Goal: Task Accomplishment & Management: Manage account settings

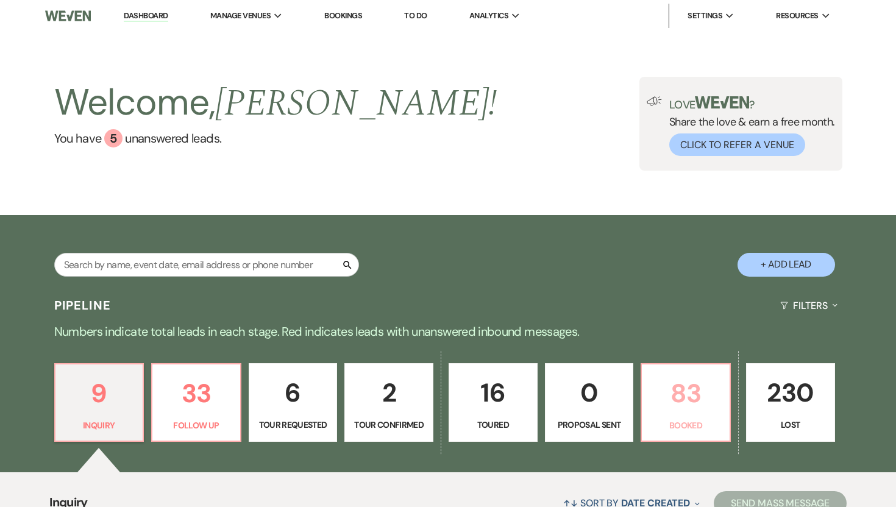
click at [714, 415] on link "83 Booked" at bounding box center [685, 402] width 90 height 79
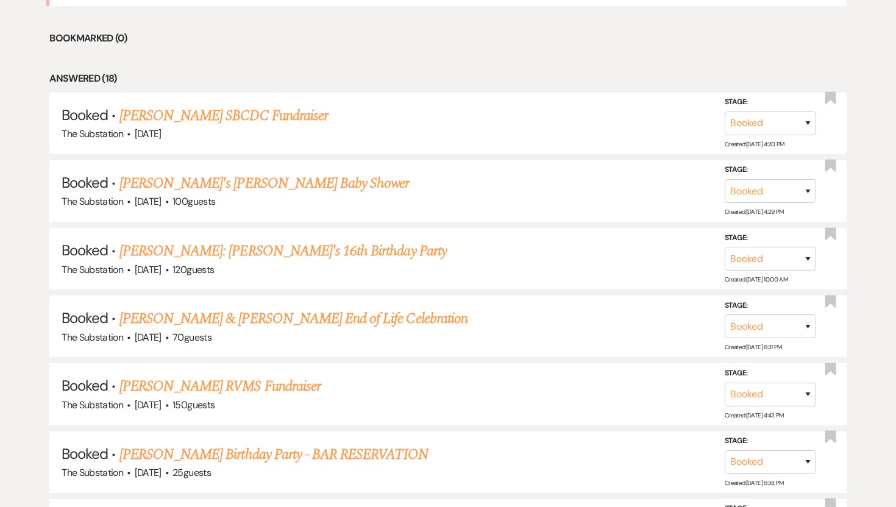
scroll to position [793, 0]
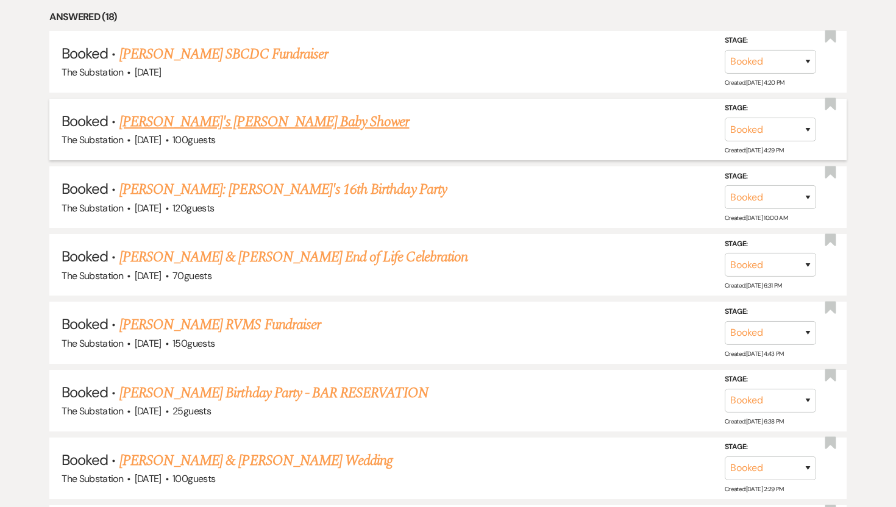
click at [244, 121] on link "[PERSON_NAME]'s [PERSON_NAME] Baby Shower" at bounding box center [264, 122] width 290 height 22
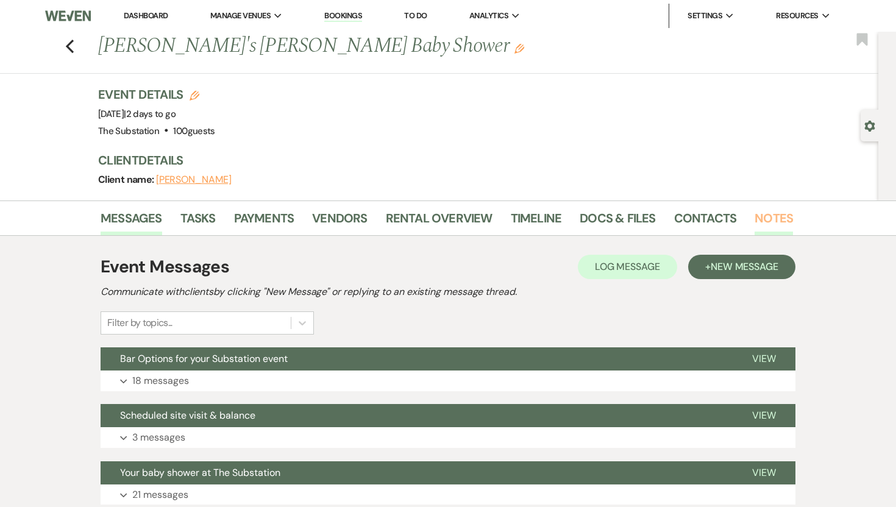
click at [773, 229] on link "Notes" at bounding box center [773, 221] width 38 height 27
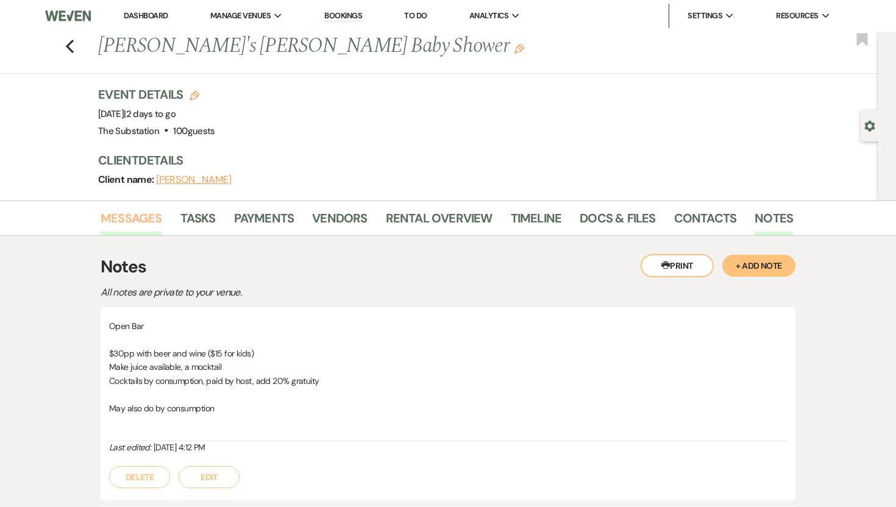
click at [135, 211] on link "Messages" at bounding box center [132, 221] width 62 height 27
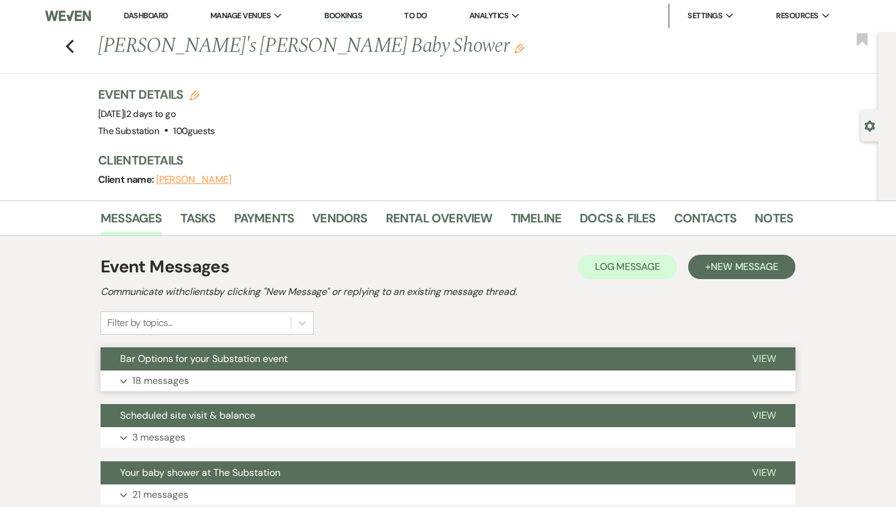
click at [140, 377] on p "18 messages" at bounding box center [160, 381] width 57 height 16
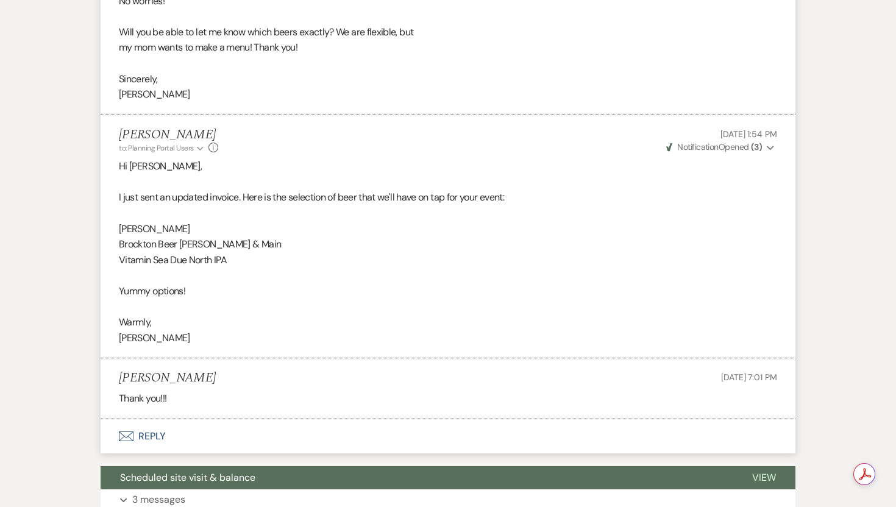
scroll to position [3814, 0]
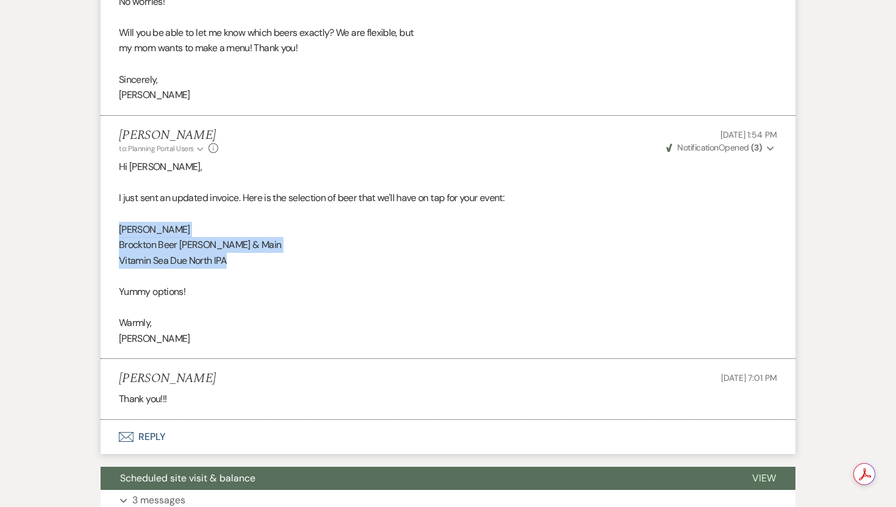
drag, startPoint x: 242, startPoint y: 262, endPoint x: 115, endPoint y: 233, distance: 130.7
click at [115, 233] on li "[PERSON_NAME] to: Planning Portal Users Expand Info [DATE] 1:54 PM Weven Check …" at bounding box center [448, 238] width 695 height 244
copy div "[PERSON_NAME] Brockton Beer [PERSON_NAME] & Main Vitamin Sea Due North IPA"
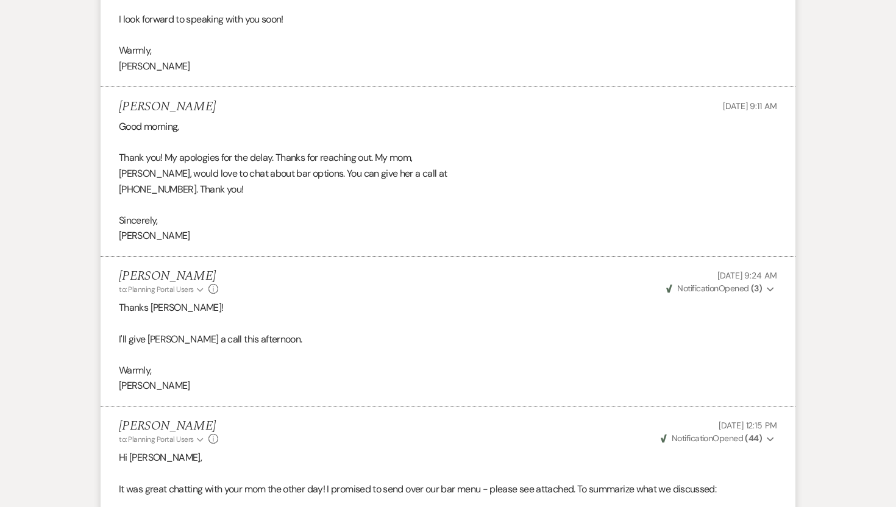
scroll to position [0, 0]
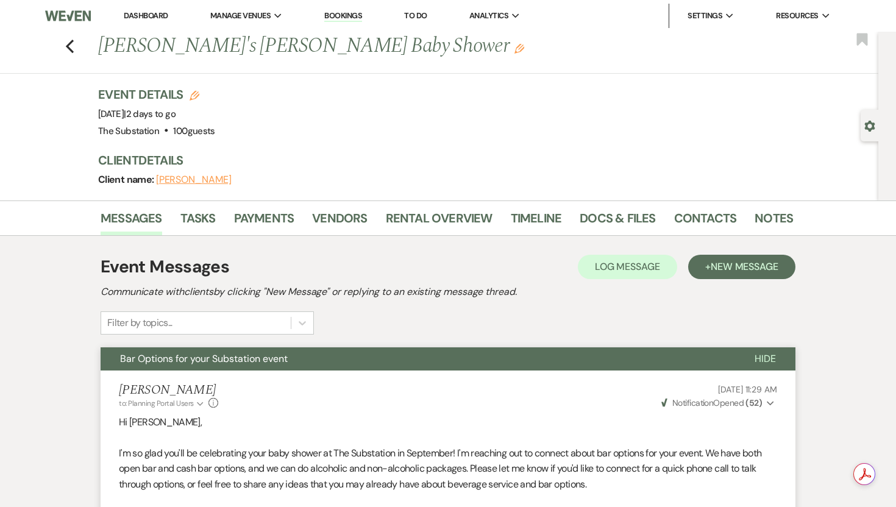
click at [143, 21] on li "Dashboard" at bounding box center [146, 16] width 56 height 24
click at [145, 14] on link "Dashboard" at bounding box center [146, 15] width 44 height 10
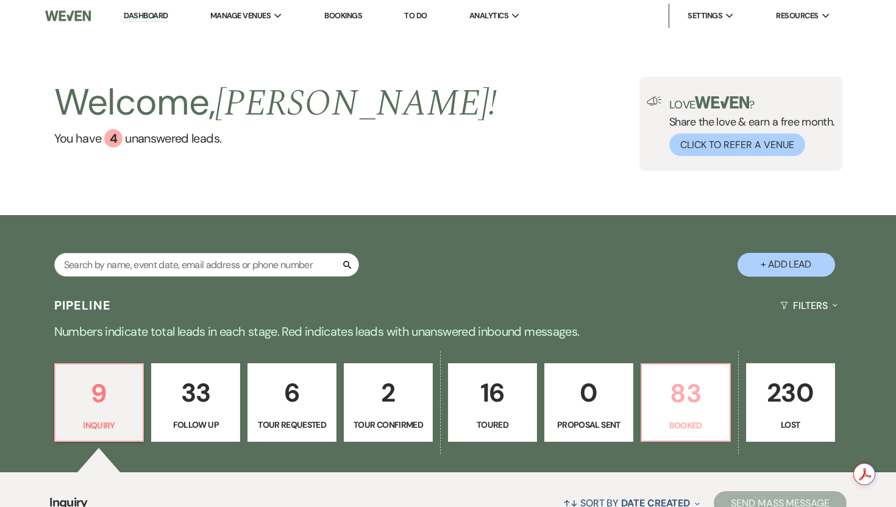
click at [673, 399] on p "83" at bounding box center [685, 393] width 73 height 41
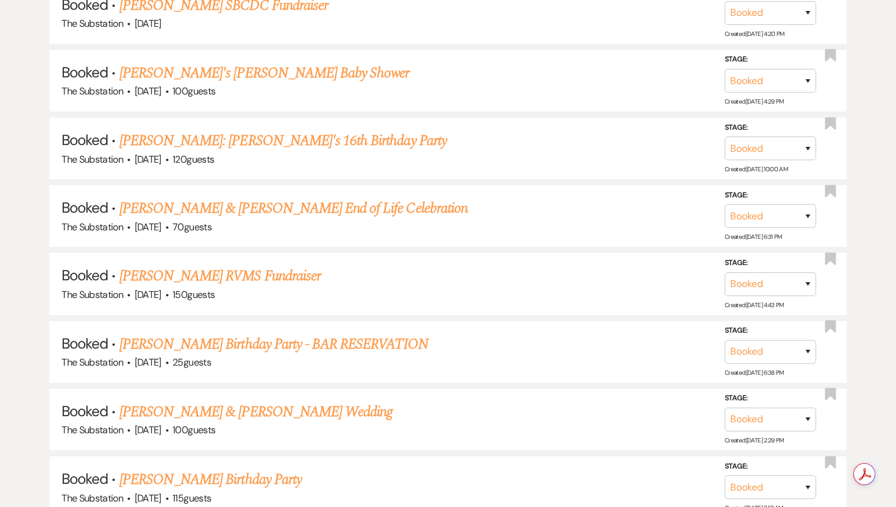
scroll to position [855, 0]
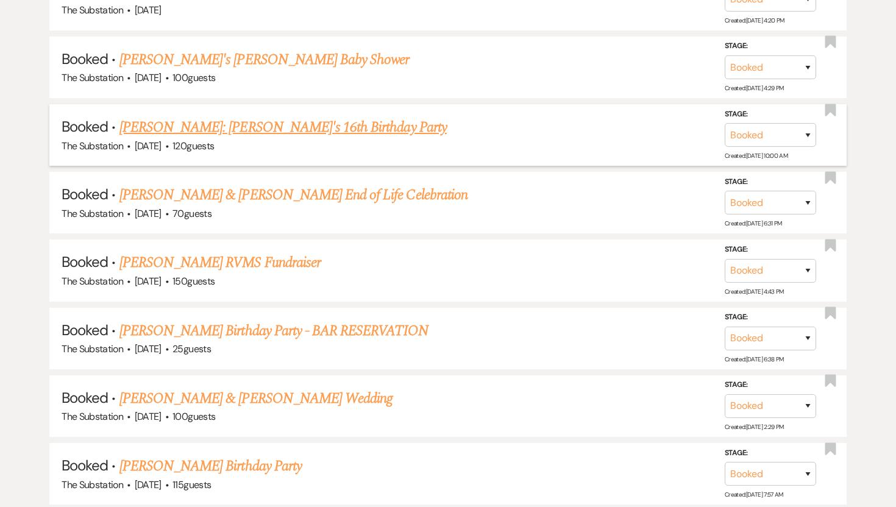
click at [285, 118] on link "[PERSON_NAME]: [PERSON_NAME]'s 16th Birthday Party" at bounding box center [282, 127] width 327 height 22
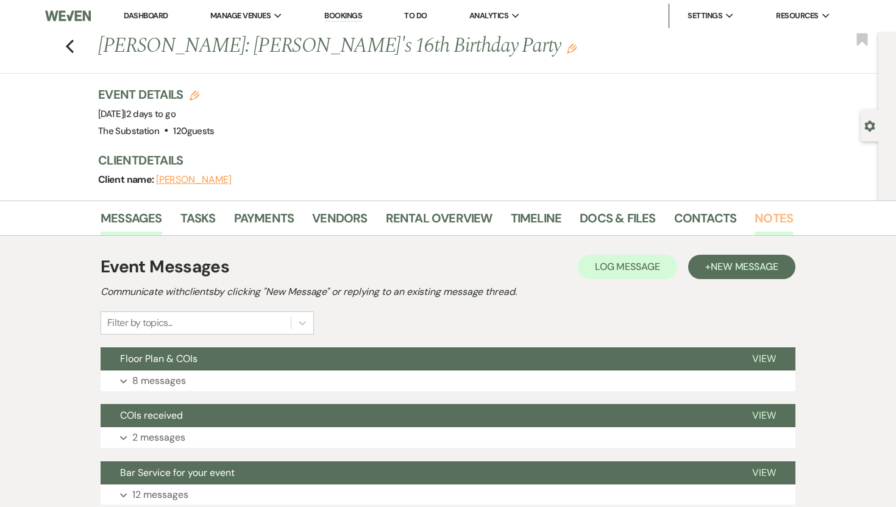
click at [758, 209] on link "Notes" at bounding box center [773, 221] width 38 height 27
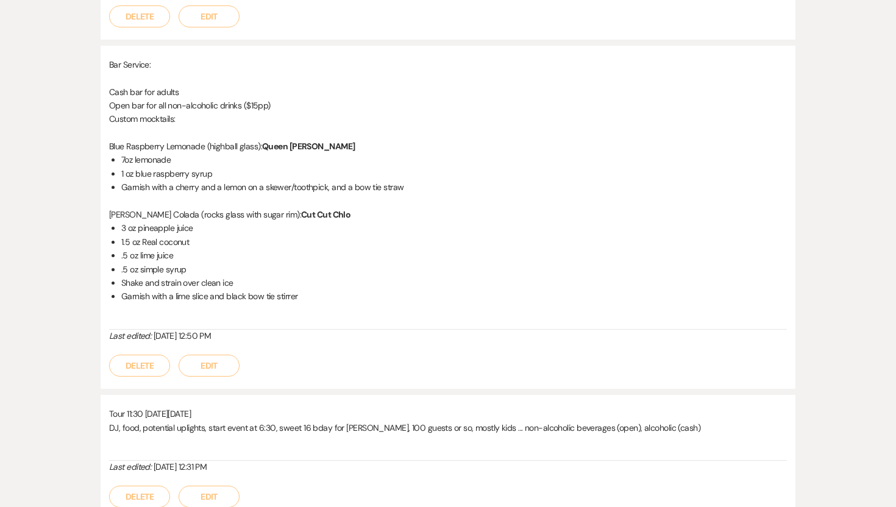
scroll to position [1262, 0]
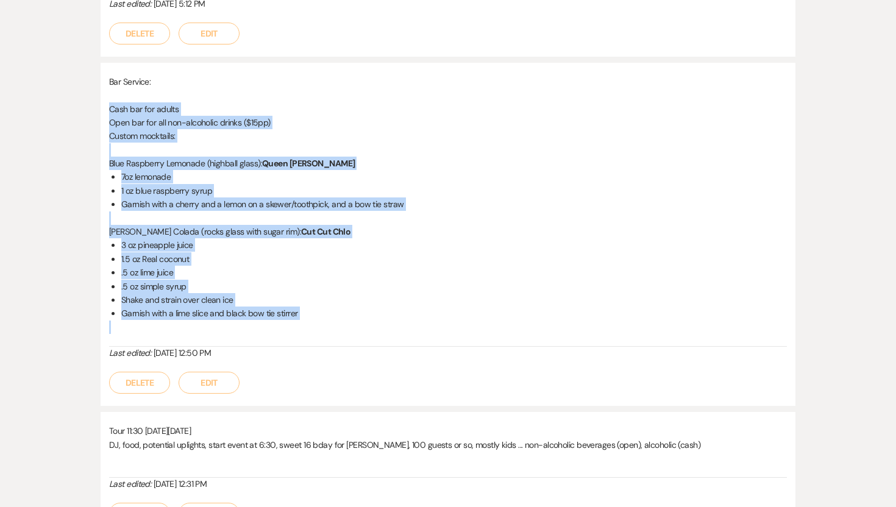
drag, startPoint x: 109, startPoint y: 108, endPoint x: 355, endPoint y: 326, distance: 328.4
click at [355, 326] on div "Bar Service: Cash bar for adults Open bar for all non-alcoholic drinks ($15pp) …" at bounding box center [448, 211] width 678 height 272
copy div "Cash bar for adults Open bar for all non-alcoholic drinks ($15pp) Custom mockta…"
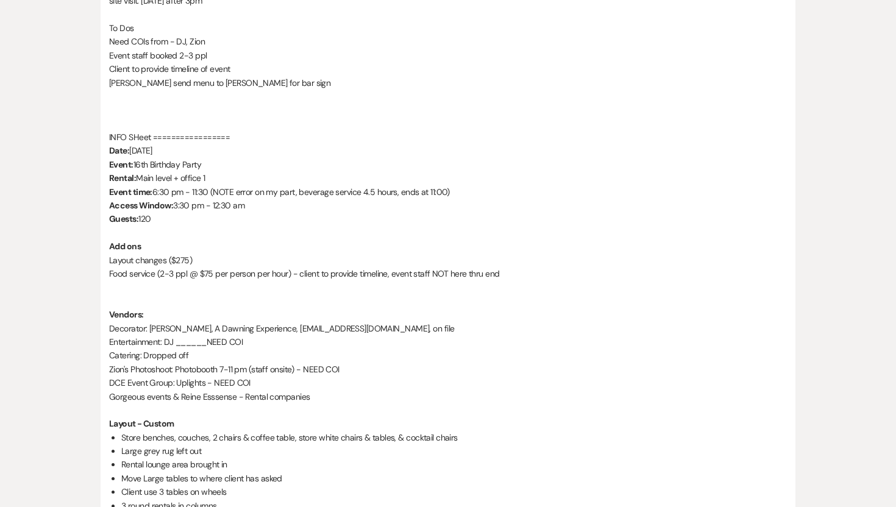
scroll to position [0, 0]
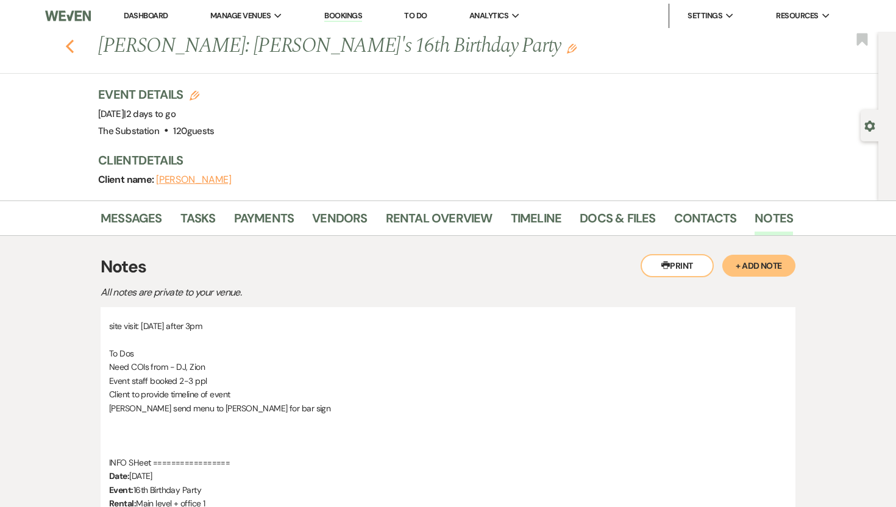
click at [71, 48] on icon "Previous" at bounding box center [69, 46] width 9 height 15
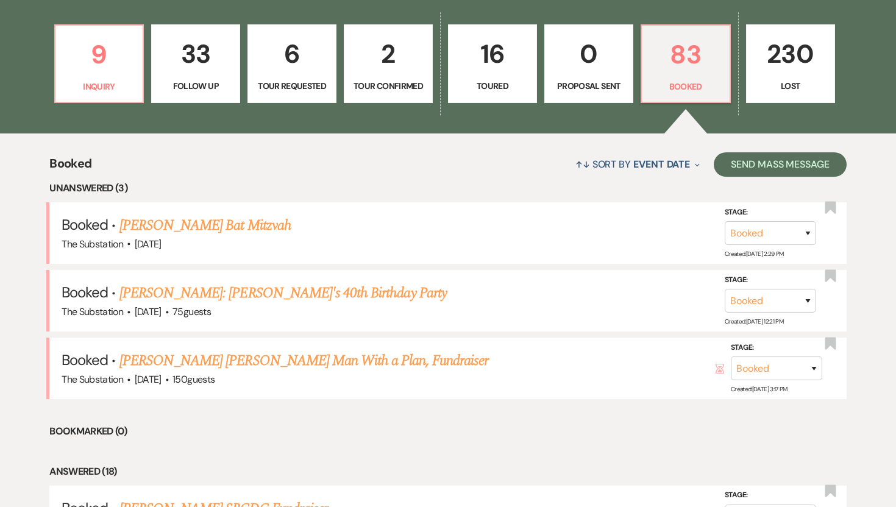
scroll to position [324, 0]
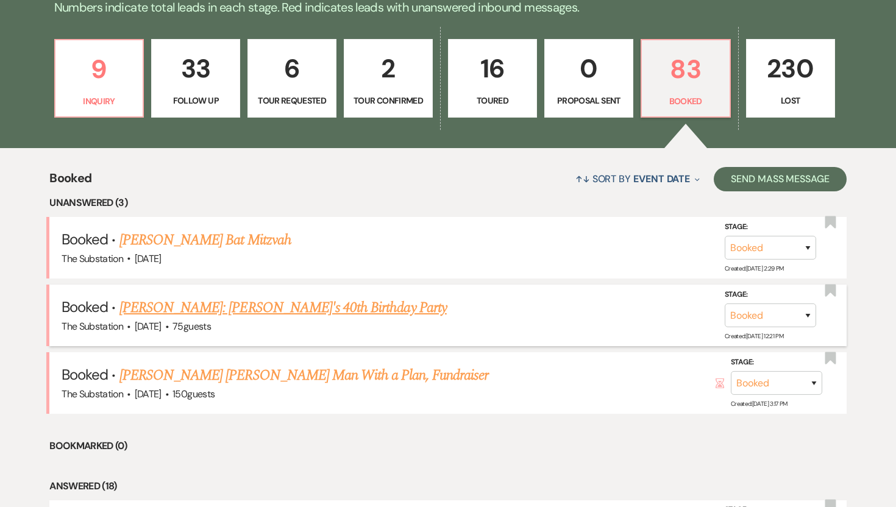
click at [267, 297] on link "[PERSON_NAME]: [PERSON_NAME]'s 40th Birthday Party" at bounding box center [282, 308] width 327 height 22
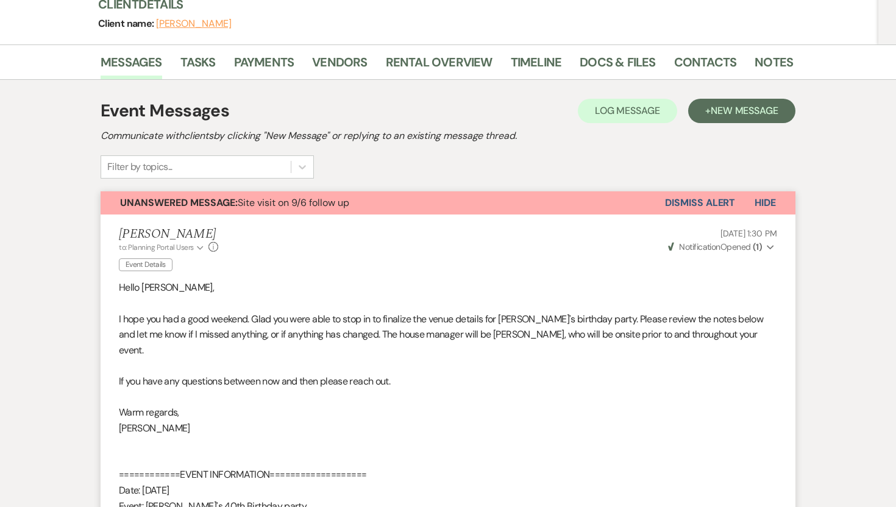
scroll to position [77, 0]
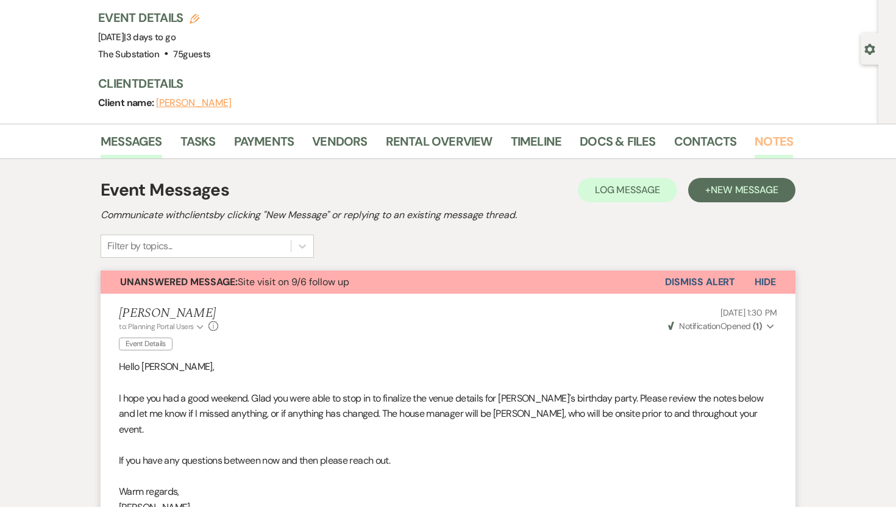
click at [774, 136] on link "Notes" at bounding box center [773, 145] width 38 height 27
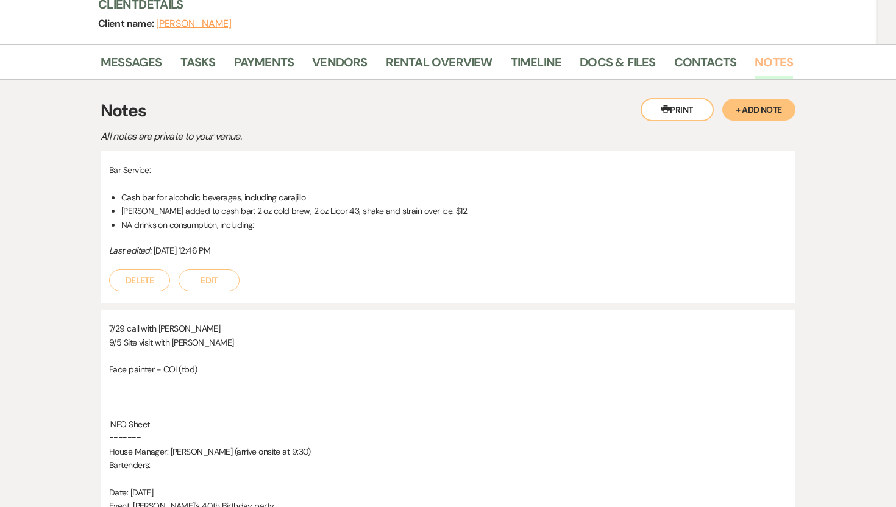
scroll to position [152, 0]
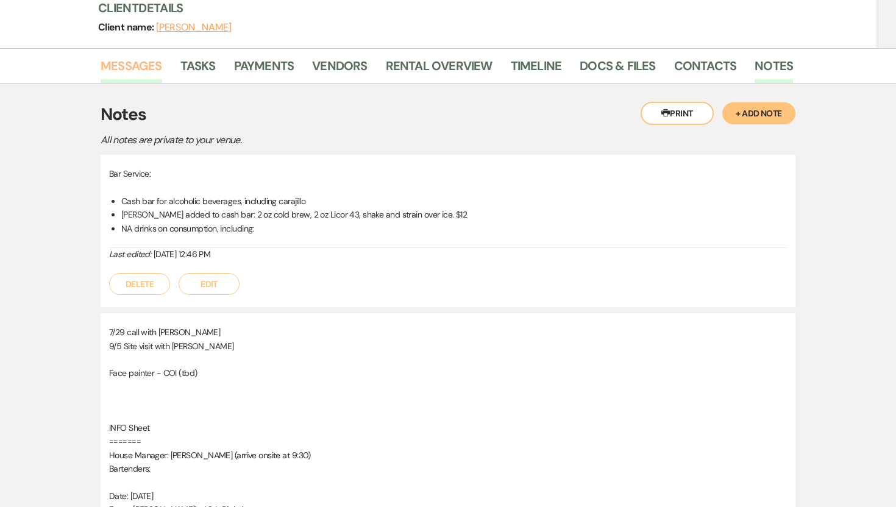
click at [143, 67] on link "Messages" at bounding box center [132, 69] width 62 height 27
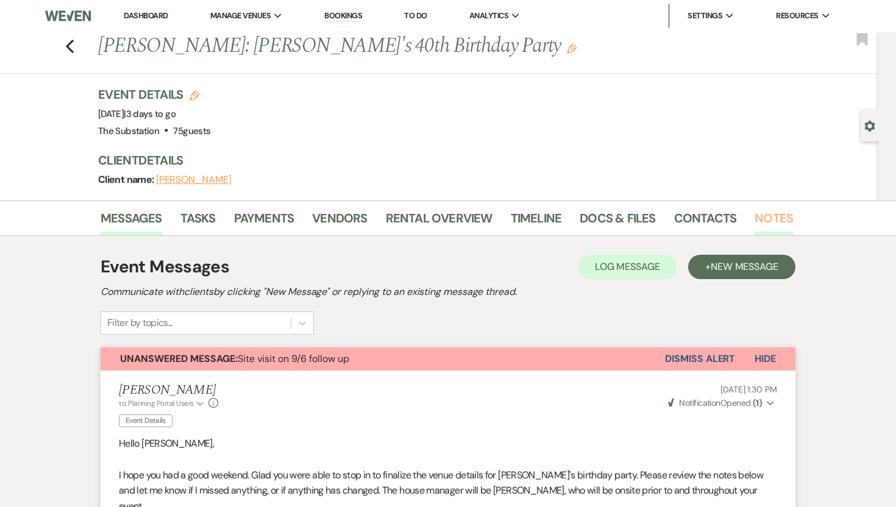
click at [777, 211] on link "Notes" at bounding box center [773, 221] width 38 height 27
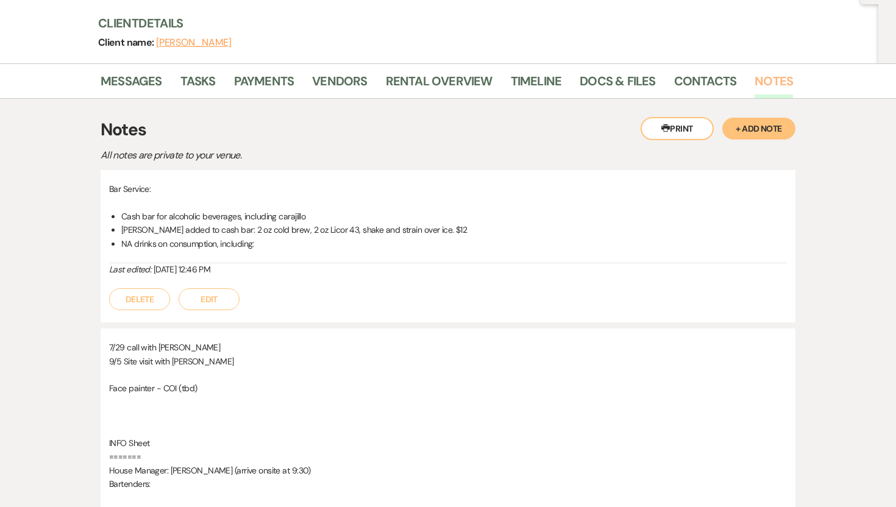
scroll to position [262, 0]
